Goal: Information Seeking & Learning: Check status

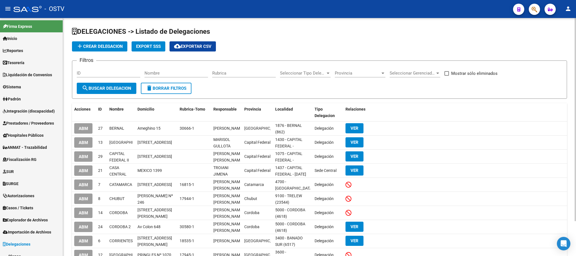
click at [68, 175] on div "DELEGACIONES -> Listado de Delegaciones add Crear Delegacion Export SSS cloud_d…" at bounding box center [319, 157] width 513 height 278
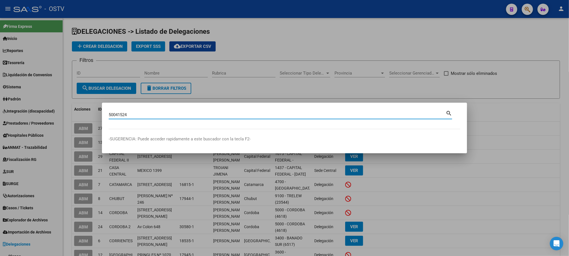
type input "50041524"
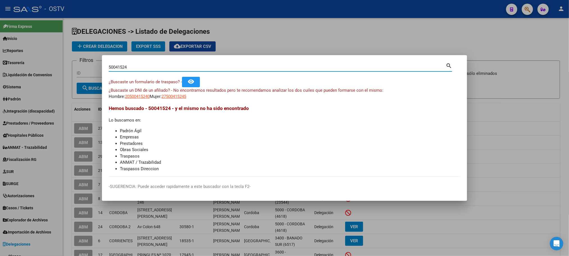
drag, startPoint x: 138, startPoint y: 69, endPoint x: 0, endPoint y: 71, distance: 137.7
click at [82, 69] on div "50041524 Buscar (apellido, dni, cuil, nro traspaso, cuit, obra social) search ¿…" at bounding box center [284, 128] width 569 height 256
paste input "39571259"
type input "39571259"
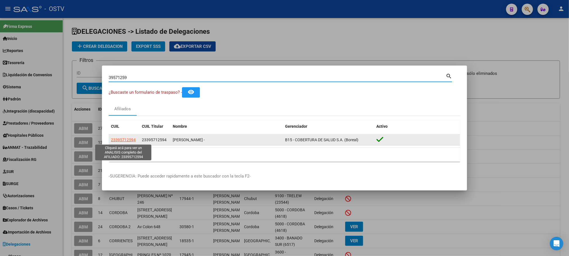
click at [121, 141] on span "23395712594" at bounding box center [123, 139] width 25 height 4
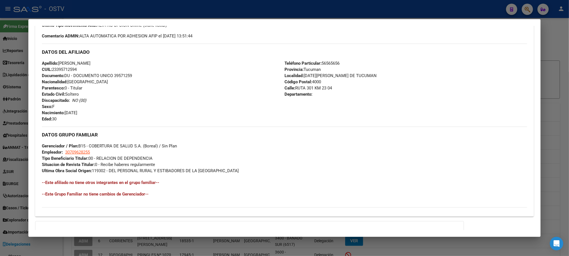
scroll to position [230, 0]
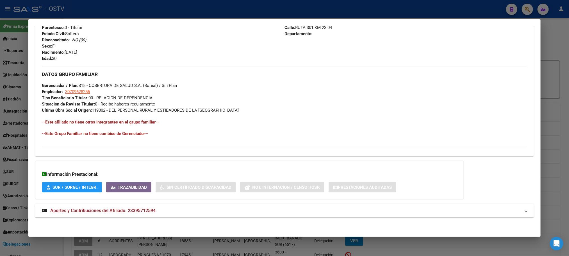
click at [146, 213] on strong "Aportes y Contribuciones del Afiliado: 23395712594" at bounding box center [99, 210] width 114 height 7
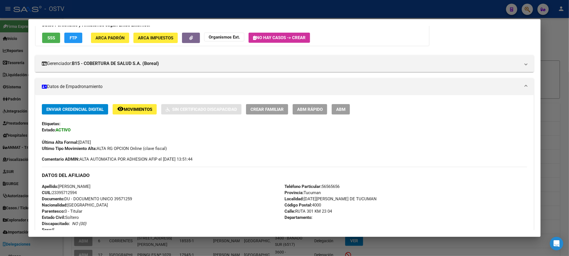
scroll to position [0, 0]
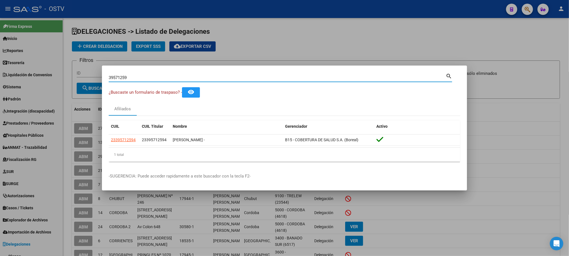
drag, startPoint x: 135, startPoint y: 78, endPoint x: 40, endPoint y: 89, distance: 95.3
click at [56, 89] on div "39571259 Buscar (apellido, dni, cuil, nro traspaso, cuit, obra social) search ¿…" at bounding box center [284, 128] width 569 height 256
paste input "39571259"
type input "39571259"
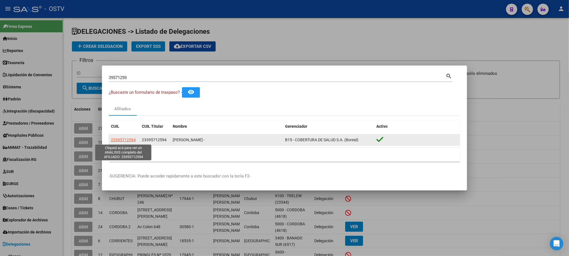
click at [122, 140] on span "23395712594" at bounding box center [123, 139] width 25 height 4
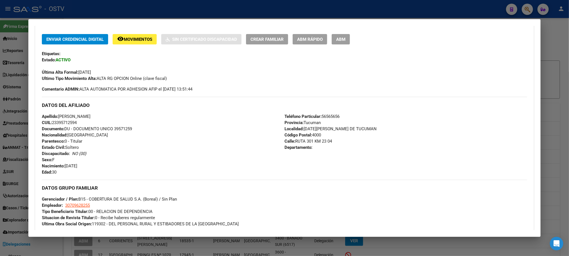
scroll to position [126, 0]
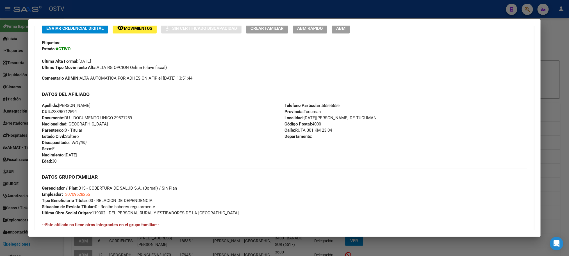
drag, startPoint x: 38, startPoint y: 93, endPoint x: 132, endPoint y: 128, distance: 100.5
click at [132, 128] on div "Enviar Credencial Digital remove_red_eye Movimientos Sin Certificado Discapacid…" at bounding box center [284, 138] width 499 height 231
copy div "DATOS DEL AFILIADO Apellido: [PERSON_NAME]: 23395712594 Documento: DU - DOCUMEN…"
